Goal: Information Seeking & Learning: Learn about a topic

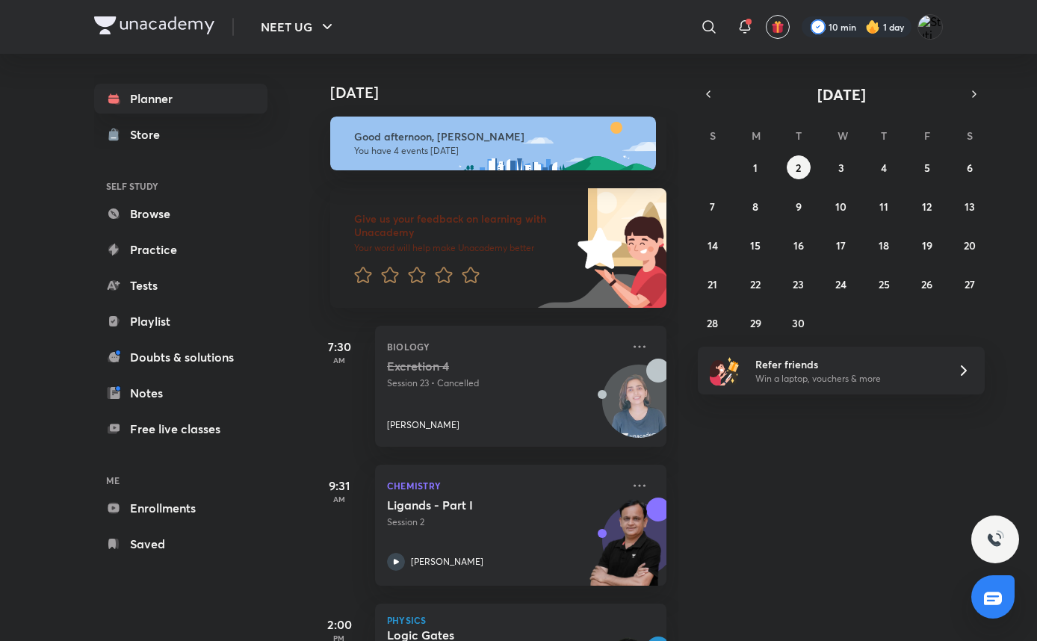
click at [711, 99] on icon "button" at bounding box center [708, 93] width 12 height 13
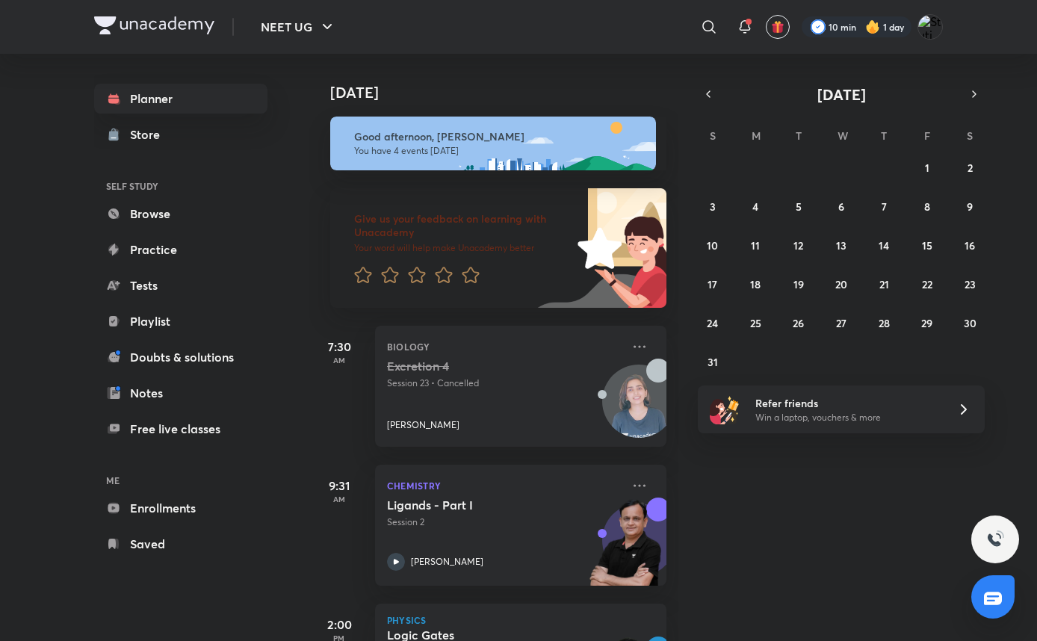
click at [711, 99] on icon "button" at bounding box center [708, 93] width 12 height 13
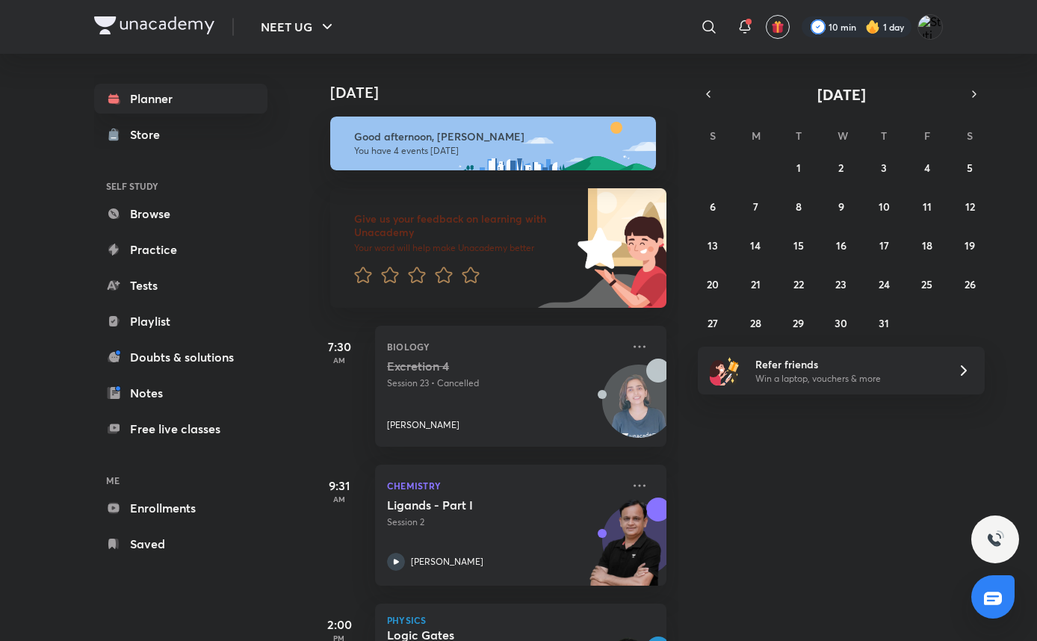
click at [736, 18] on icon at bounding box center [745, 27] width 18 height 18
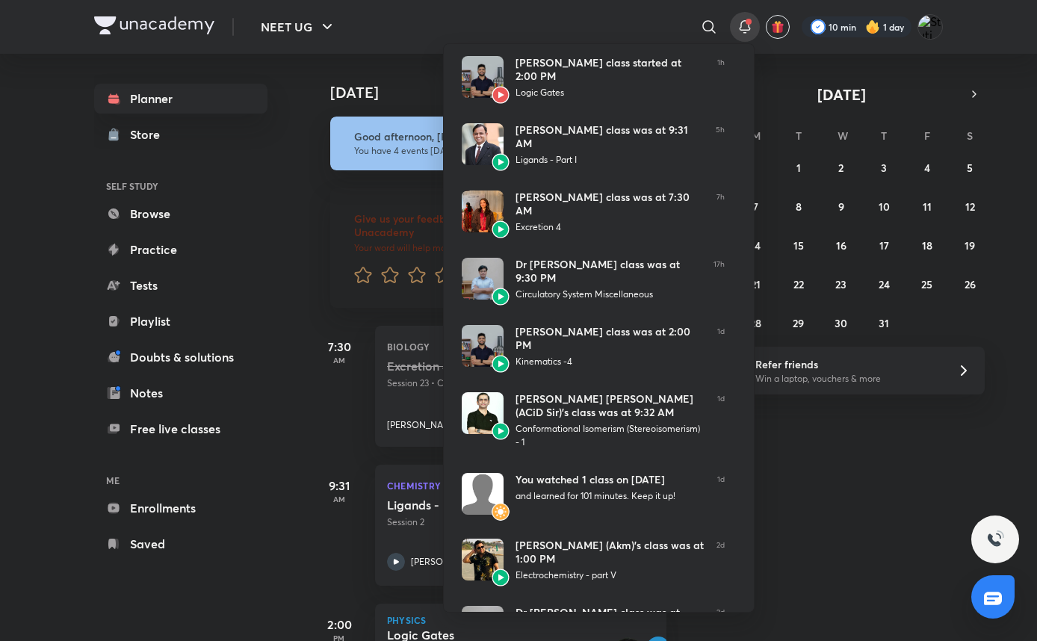
click at [736, 18] on div at bounding box center [518, 320] width 1037 height 641
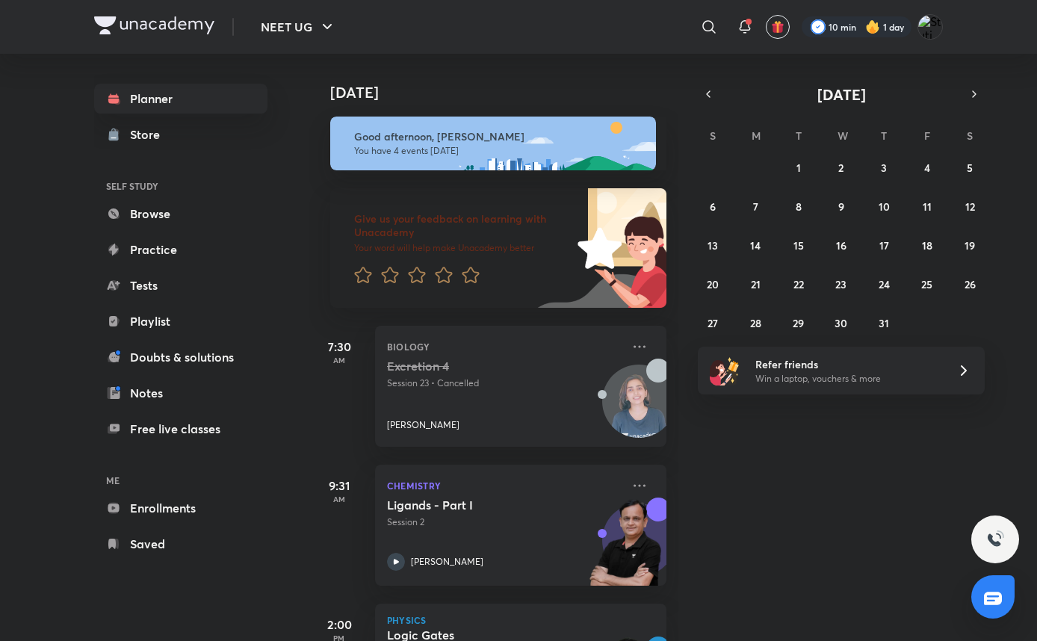
click at [705, 93] on icon "button" at bounding box center [708, 93] width 12 height 13
click at [977, 83] on div "Today Good afternoon, Stuti You have 4 events today Give us your feedback on le…" at bounding box center [671, 347] width 725 height 587
click at [966, 96] on button "button" at bounding box center [974, 94] width 21 height 21
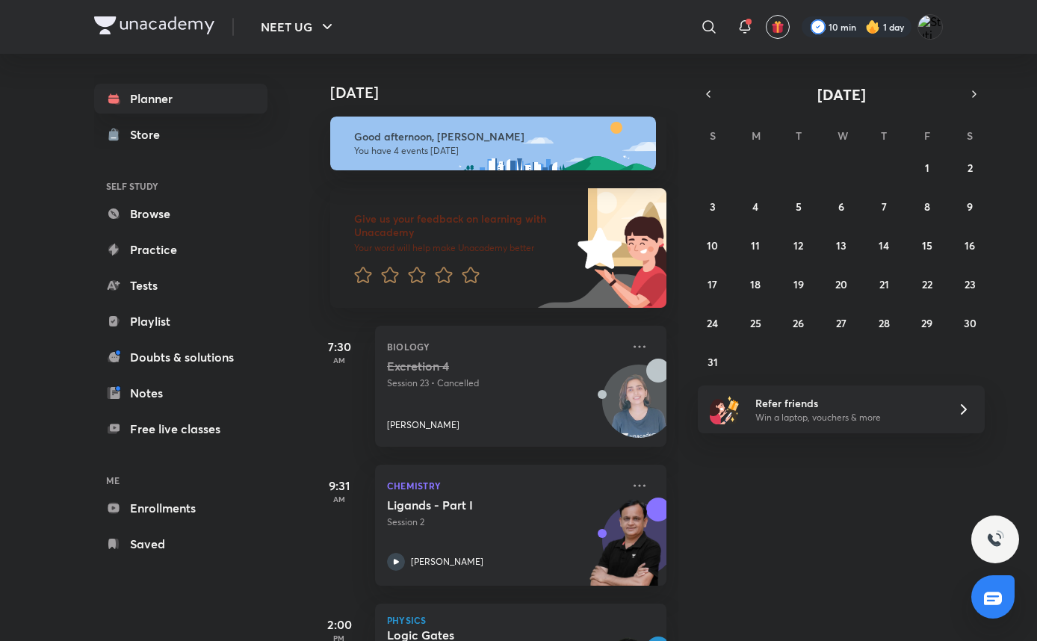
click at [698, 87] on div "August 2025" at bounding box center [841, 94] width 287 height 21
click at [714, 89] on icon "button" at bounding box center [708, 93] width 12 height 13
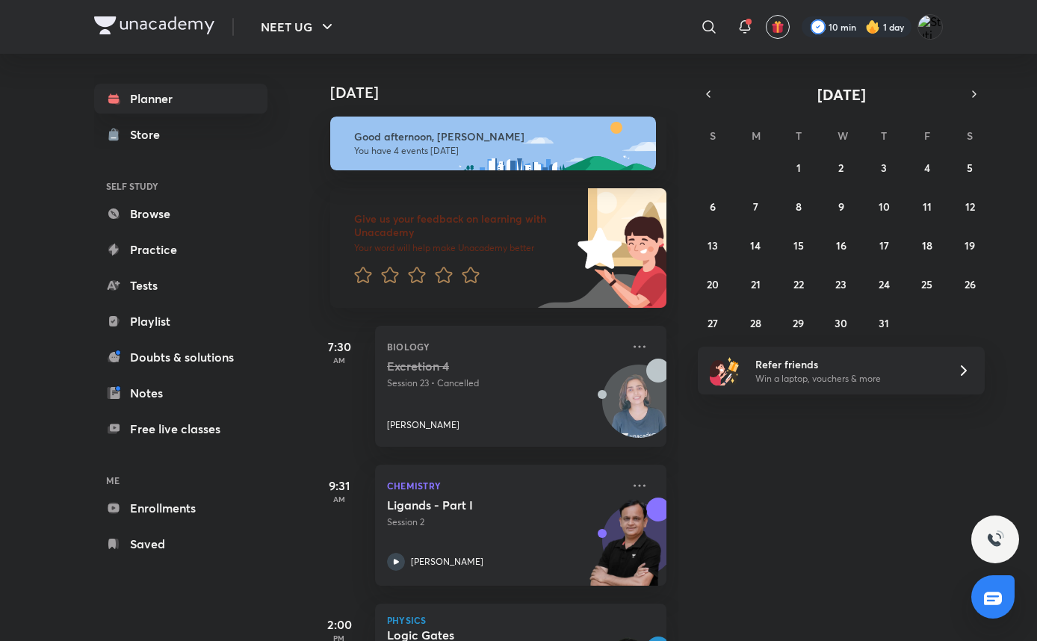
click at [978, 86] on button "button" at bounding box center [974, 94] width 21 height 21
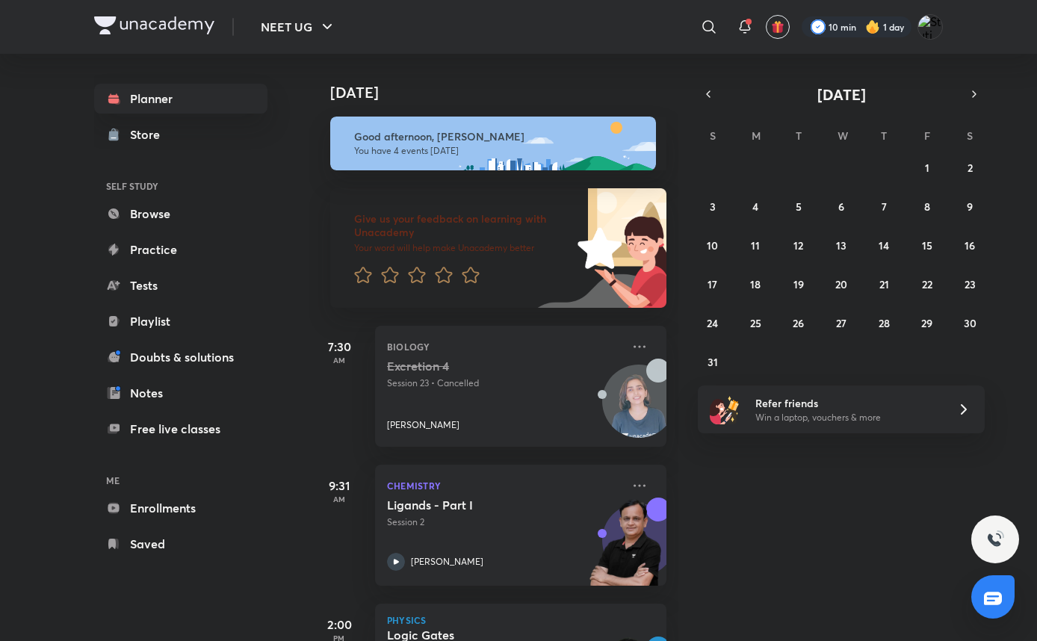
click at [705, 99] on icon "button" at bounding box center [708, 93] width 12 height 13
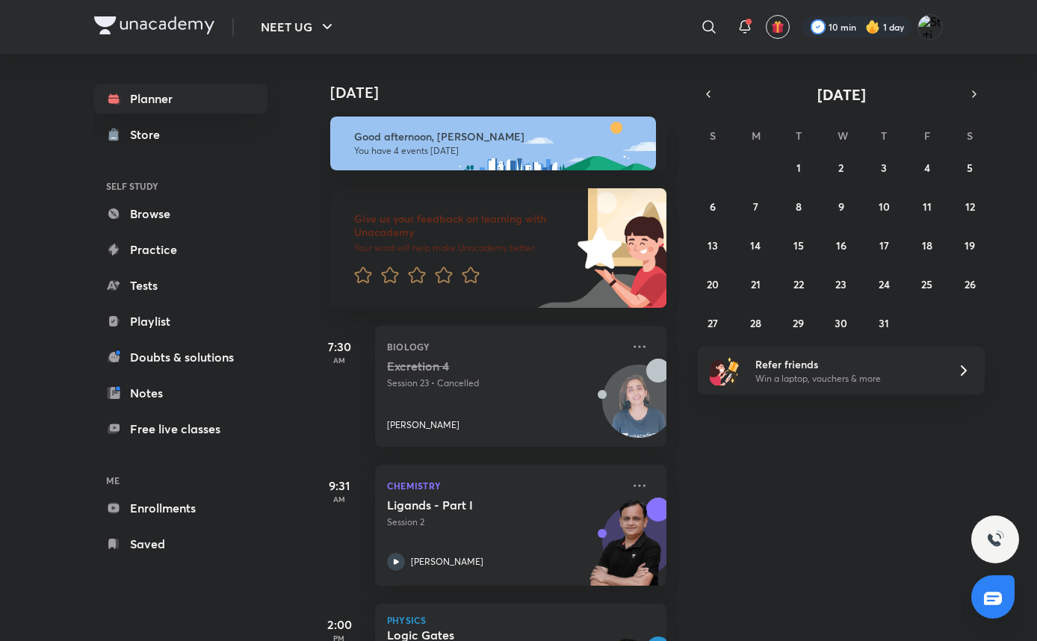
click at [977, 96] on icon "button" at bounding box center [974, 93] width 12 height 13
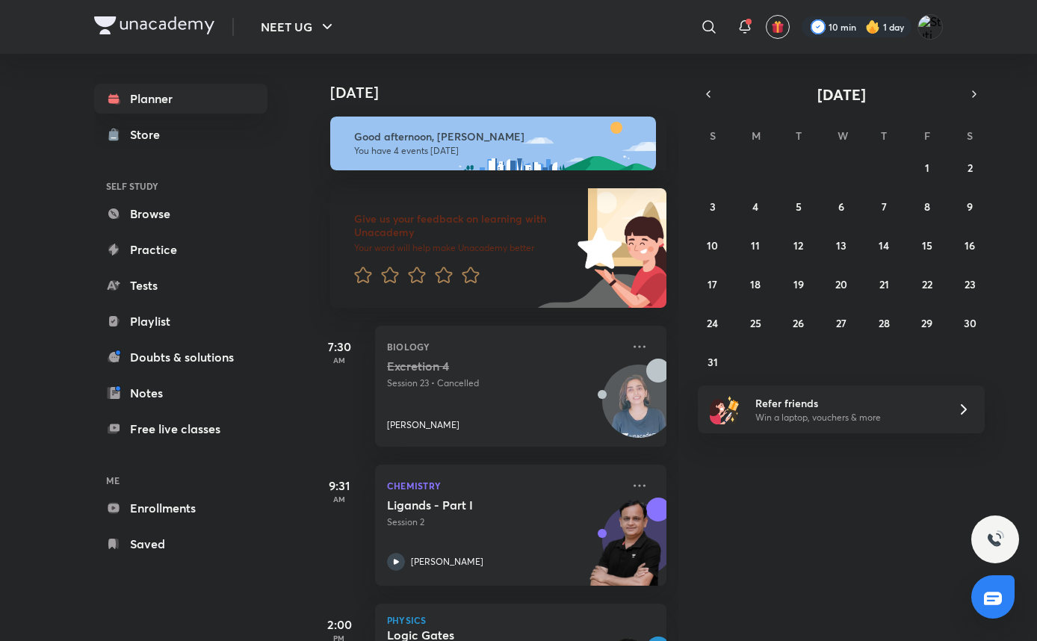
click at [977, 96] on icon "button" at bounding box center [974, 93] width 12 height 13
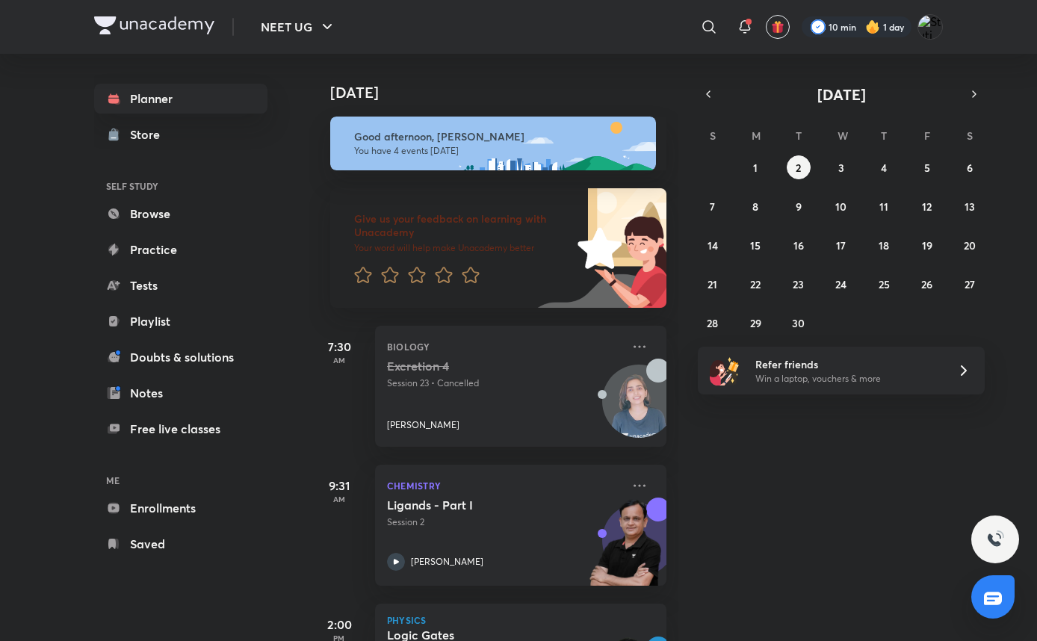
click at [768, 161] on div "31 1 2 3 4 5 6 7 8 9 10 11 12 13 14 15 16 17 18 19 20 21 22 23 24 25 26 27 28 2…" at bounding box center [841, 244] width 287 height 179
click at [757, 164] on abbr "1" at bounding box center [755, 168] width 4 height 14
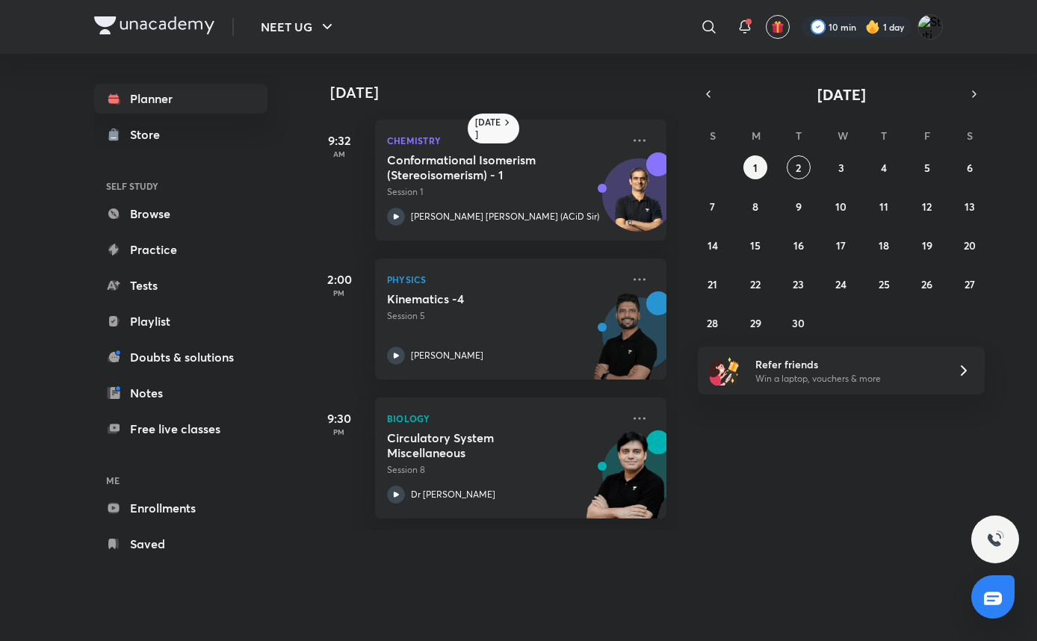
click at [635, 274] on icon at bounding box center [640, 280] width 18 height 18
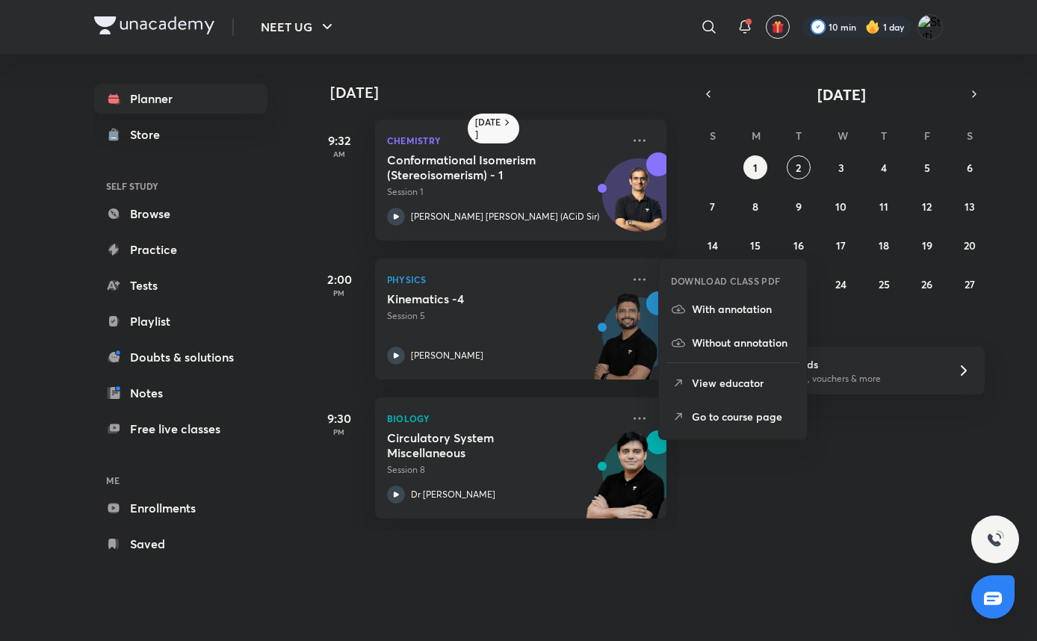
click at [713, 411] on p "Go to course page" at bounding box center [743, 417] width 103 height 16
click at [713, 411] on div "Yesterday 9:32 AM Chemistry Conformational Isomerism (Stereoisomerism) - 1 Sess…" at bounding box center [671, 292] width 725 height 477
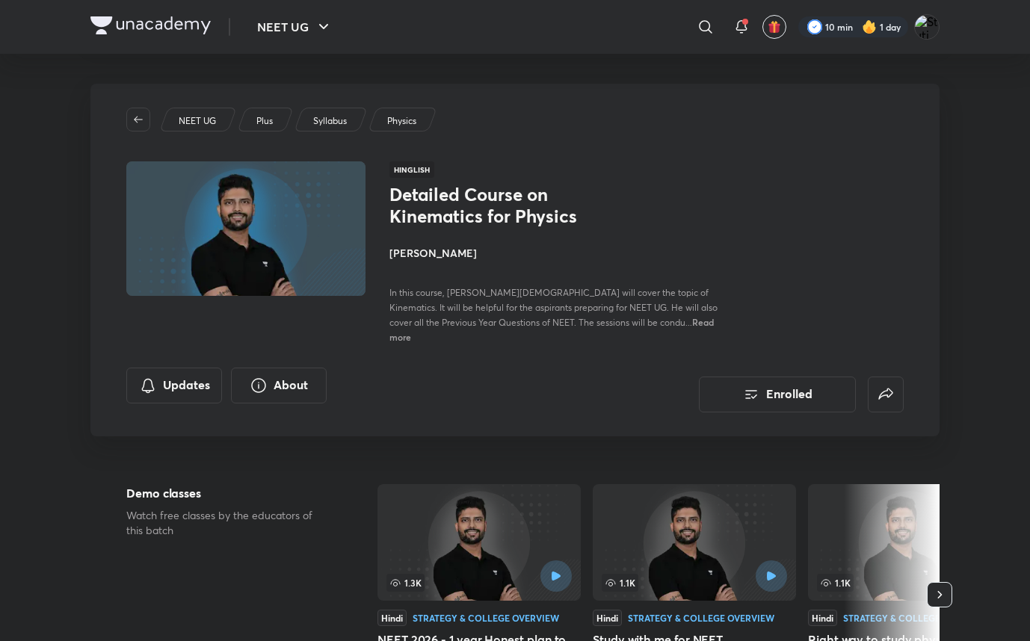
drag, startPoint x: 1010, startPoint y: 179, endPoint x: 871, endPoint y: 291, distance: 178.6
click at [773, 282] on div "Detailed Course on Kinematics for Physics Prateek Jain In this course, Prateek …" at bounding box center [646, 264] width 514 height 160
drag, startPoint x: 1013, startPoint y: 243, endPoint x: 927, endPoint y: 280, distance: 93.7
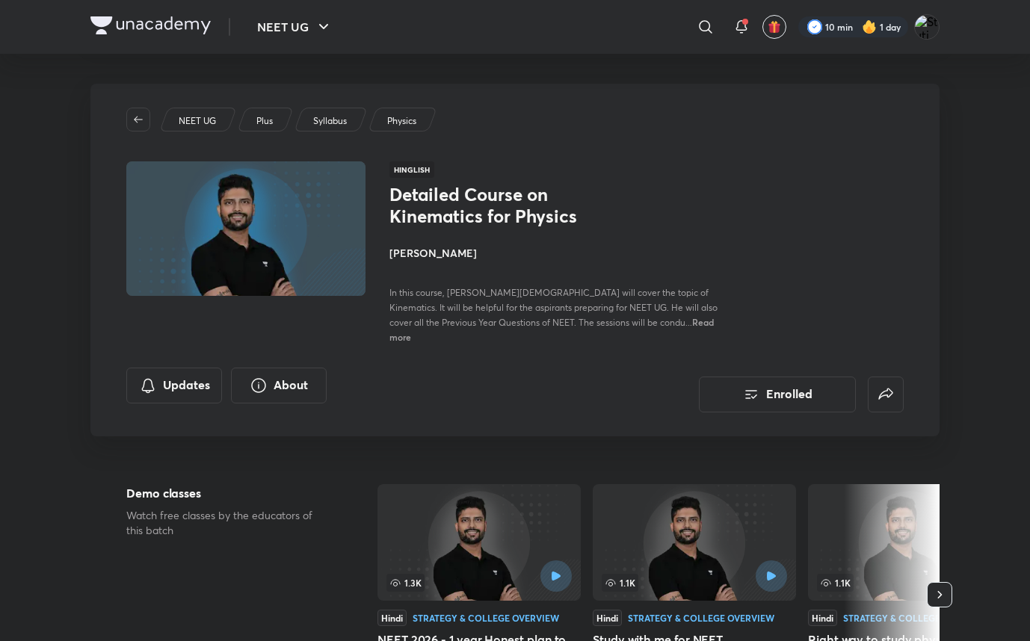
click at [422, 249] on h4 "[PERSON_NAME]" at bounding box center [556, 253] width 335 height 16
click at [418, 256] on h4 "[PERSON_NAME]" at bounding box center [556, 253] width 335 height 16
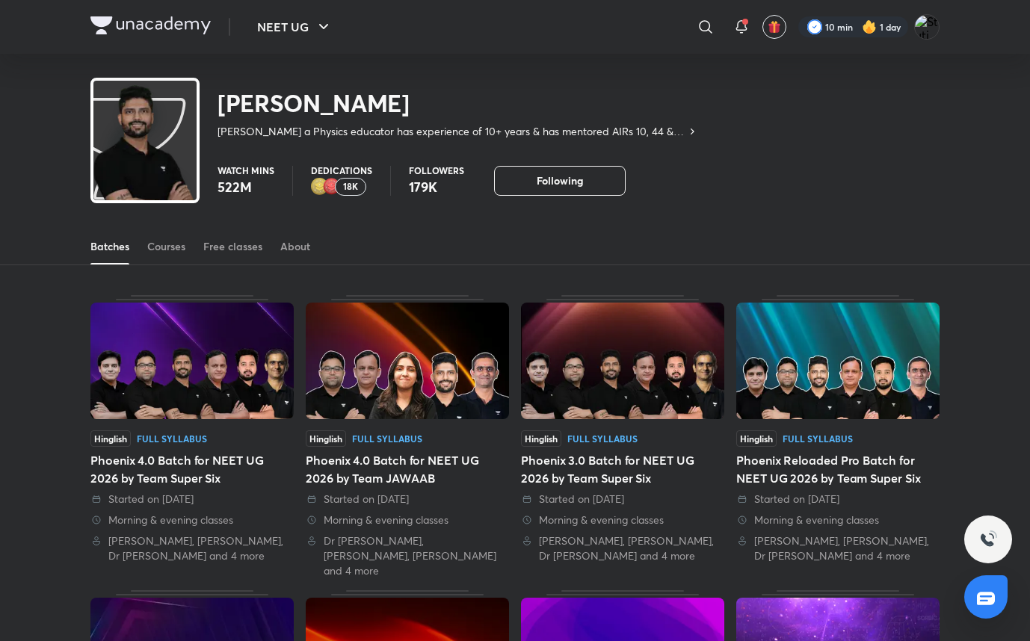
click at [167, 256] on link "Courses" at bounding box center [166, 247] width 38 height 36
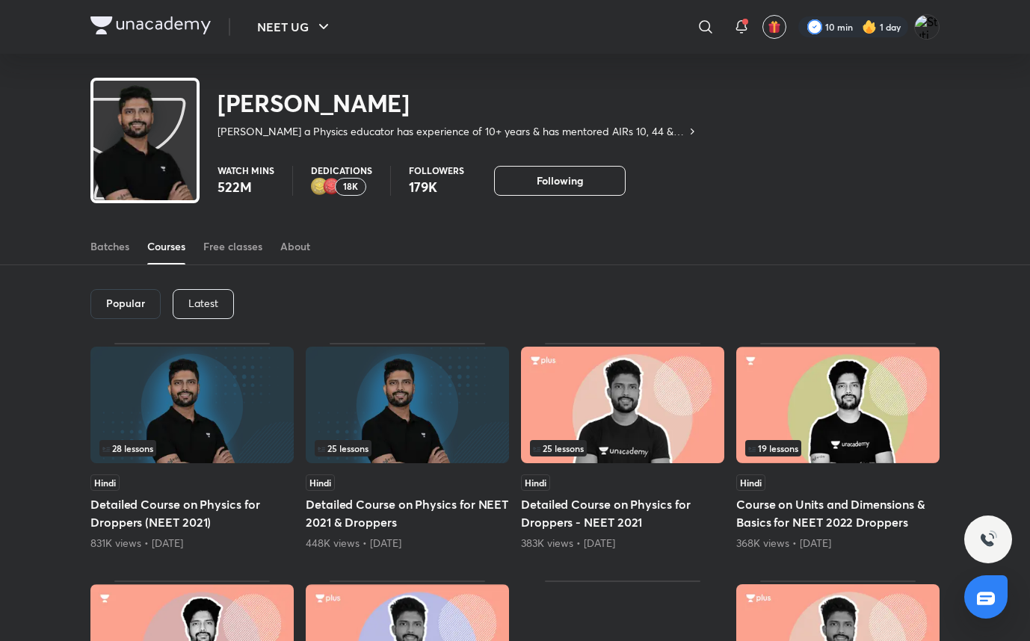
click at [203, 293] on div "Latest" at bounding box center [203, 304] width 61 height 30
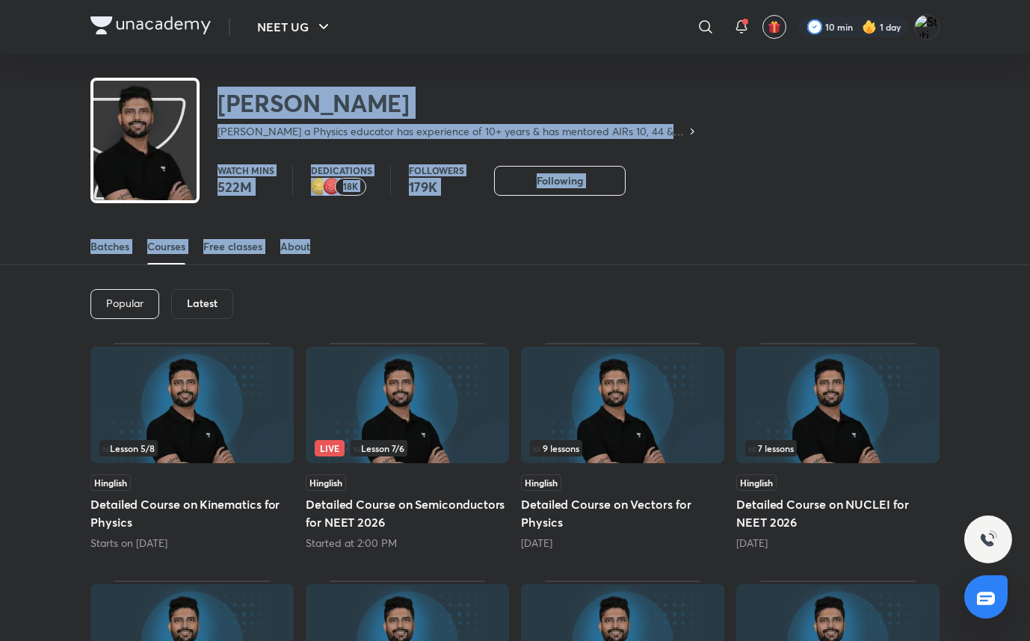
drag, startPoint x: 1013, startPoint y: 44, endPoint x: 1013, endPoint y: 213, distance: 168.9
drag, startPoint x: 1013, startPoint y: 313, endPoint x: 866, endPoint y: 74, distance: 280.4
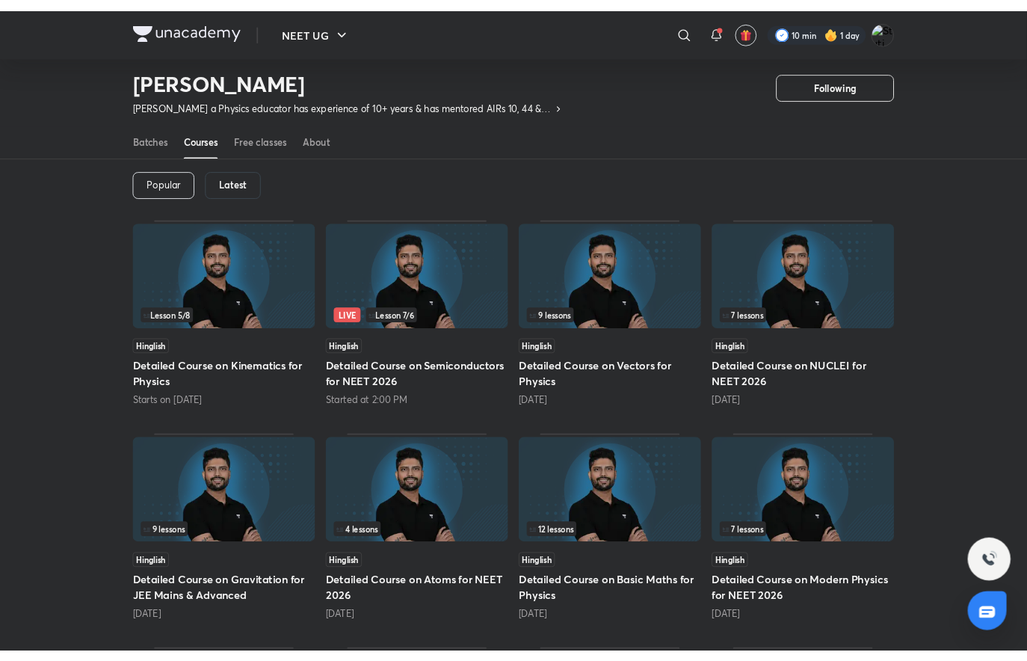
scroll to position [65, 0]
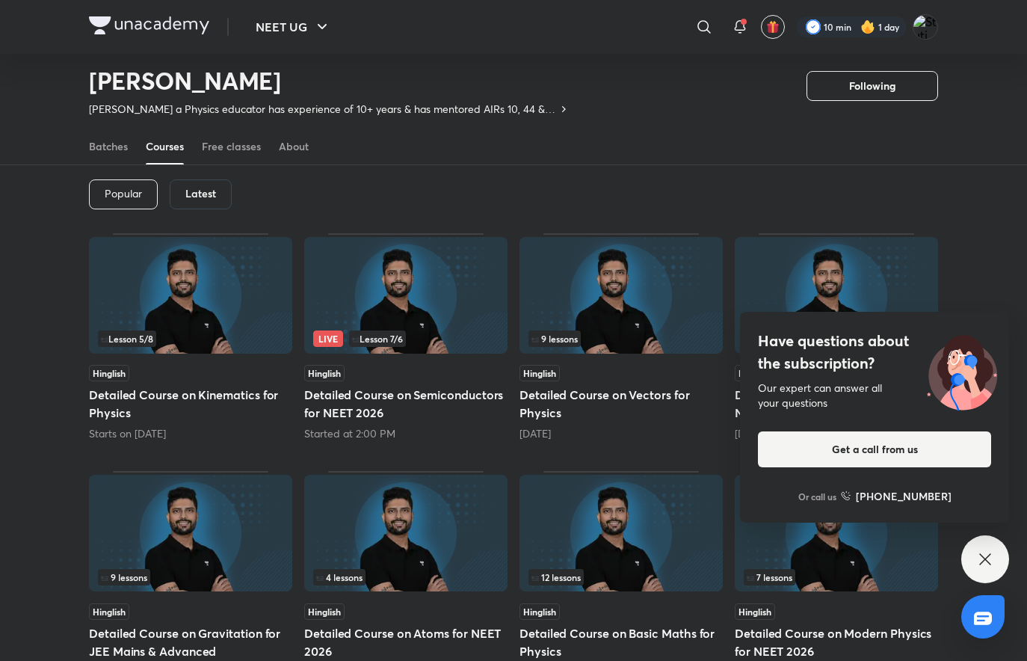
click at [207, 194] on h6 "Latest" at bounding box center [200, 194] width 31 height 12
drag, startPoint x: 207, startPoint y: 194, endPoint x: 398, endPoint y: 196, distance: 191.3
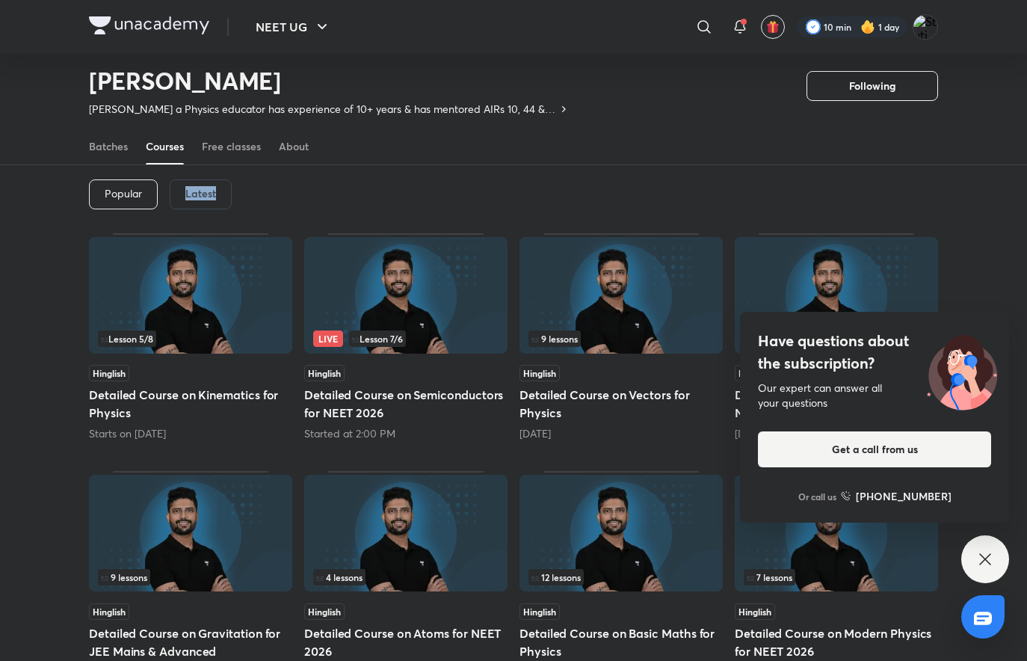
click at [398, 196] on div "Popular Latest" at bounding box center [513, 194] width 849 height 78
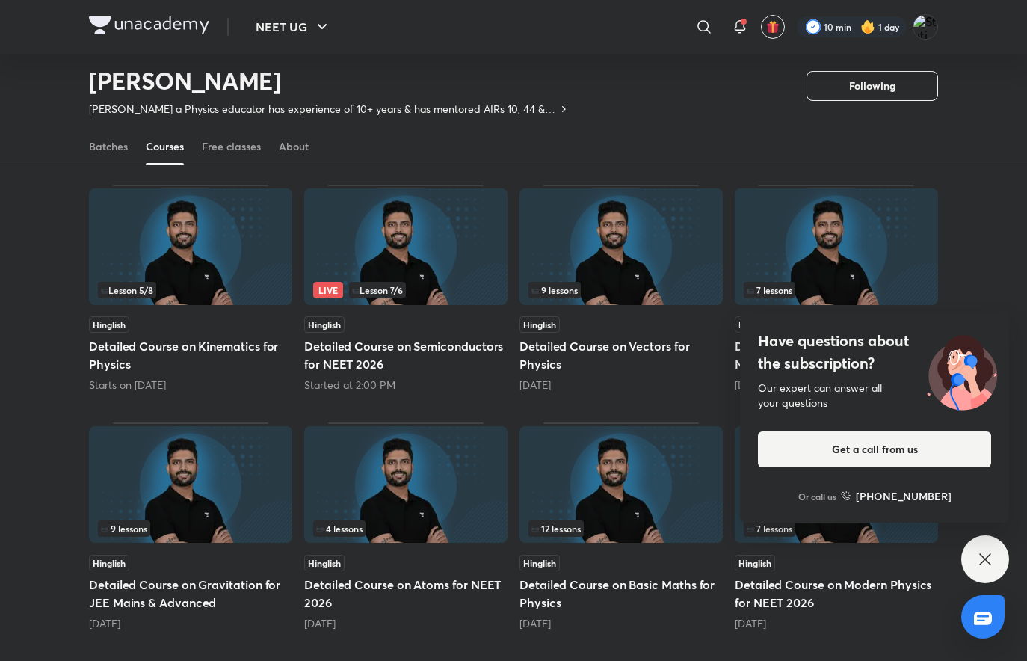
scroll to position [123, 0]
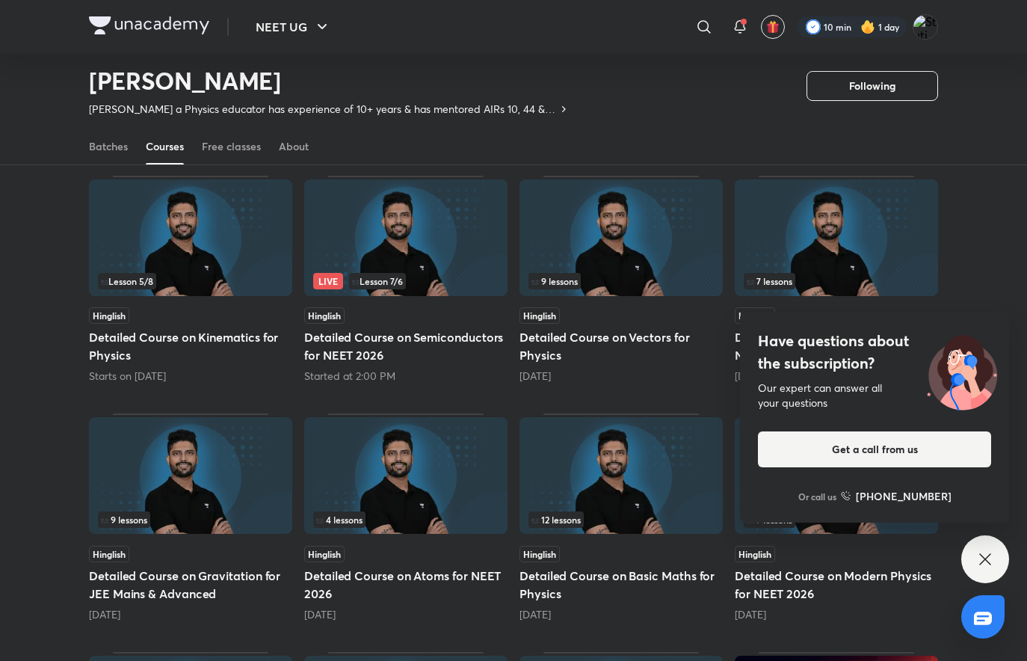
click at [844, 360] on h4 "Have questions about the subscription?" at bounding box center [874, 352] width 233 height 45
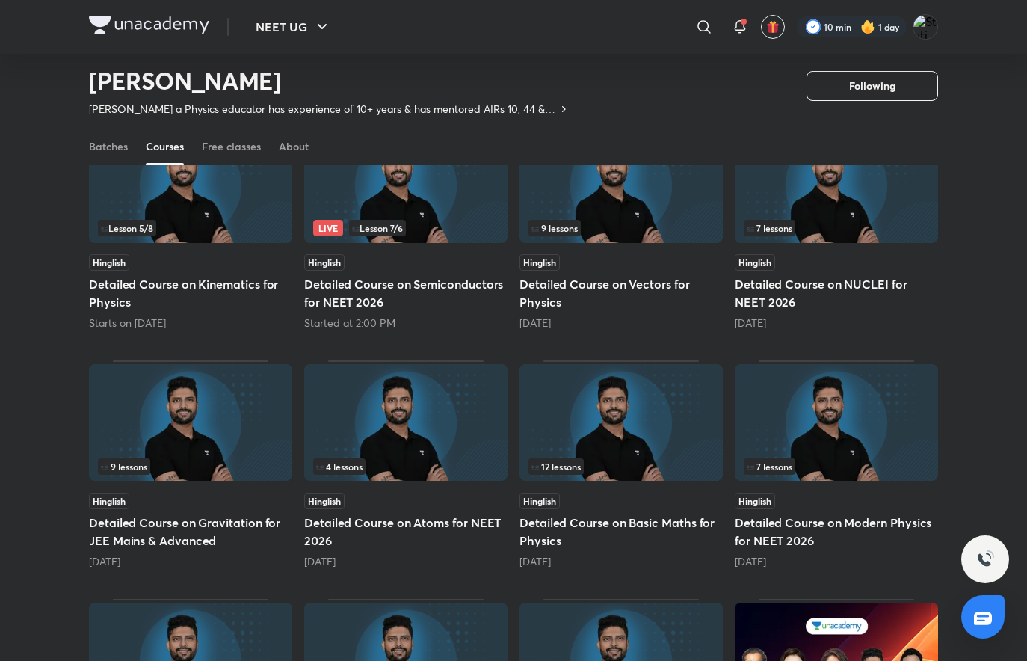
scroll to position [179, 0]
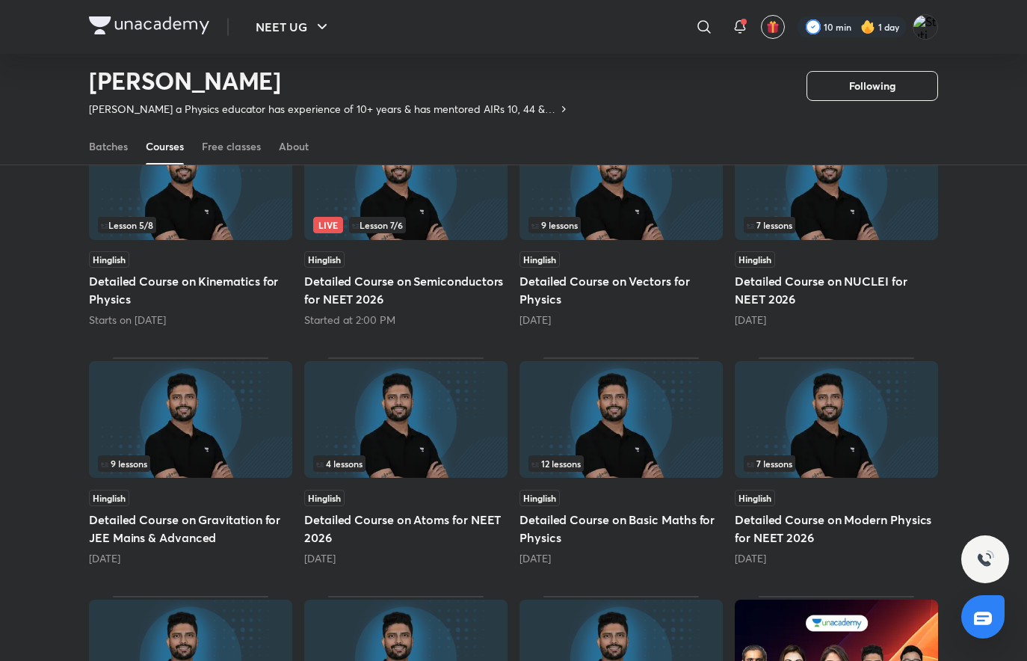
click at [179, 270] on div "Hinglish Detailed Course on Kinematics for Physics Starts on [DATE]" at bounding box center [190, 289] width 203 height 76
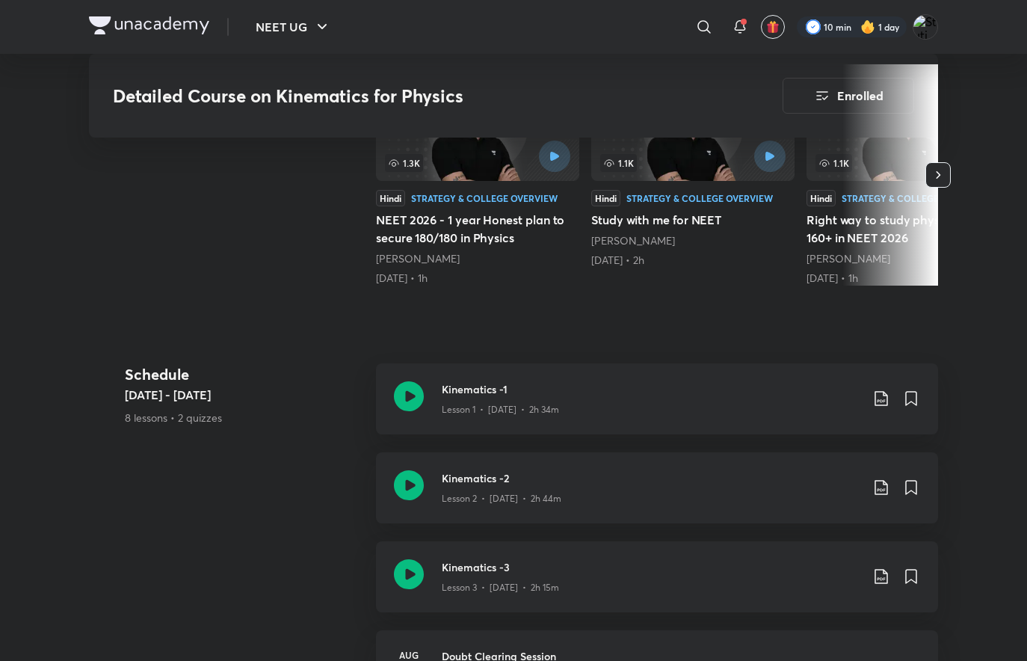
scroll to position [350, 0]
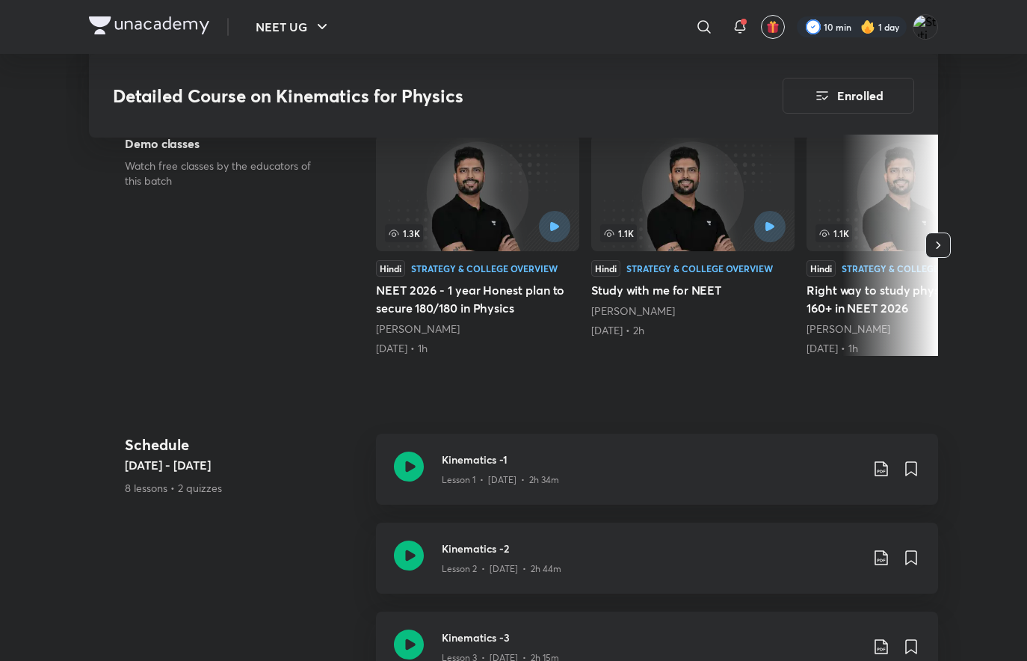
click at [528, 473] on p "Lesson 1 • [DATE] • 2h 34m" at bounding box center [500, 479] width 117 height 13
